Goal: Information Seeking & Learning: Learn about a topic

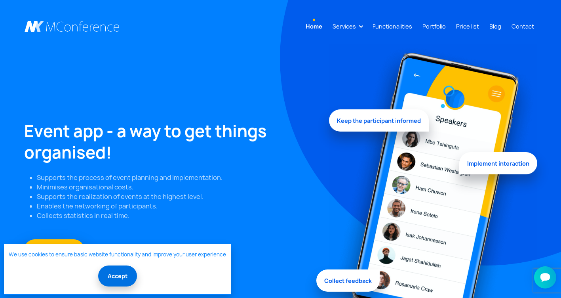
click at [120, 277] on button "Accept" at bounding box center [117, 275] width 39 height 21
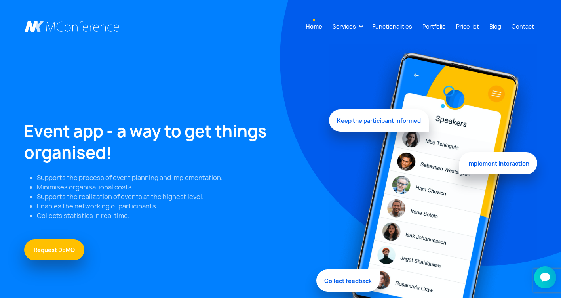
click at [314, 25] on link "Home" at bounding box center [314, 26] width 23 height 15
click at [471, 27] on link "Price list" at bounding box center [467, 26] width 29 height 15
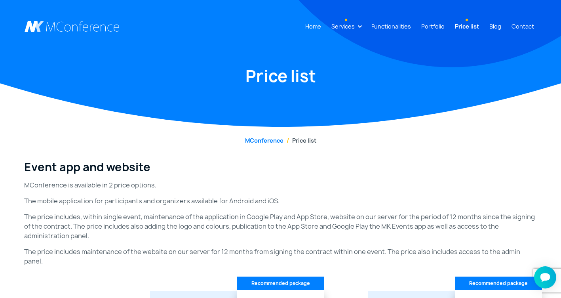
click at [342, 25] on link "Services" at bounding box center [343, 26] width 30 height 15
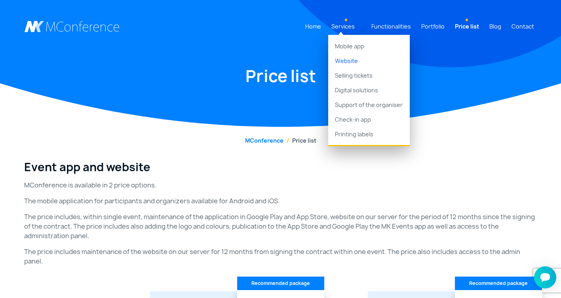
click at [354, 62] on link "Website" at bounding box center [369, 60] width 82 height 15
